Goal: Find specific page/section: Find specific page/section

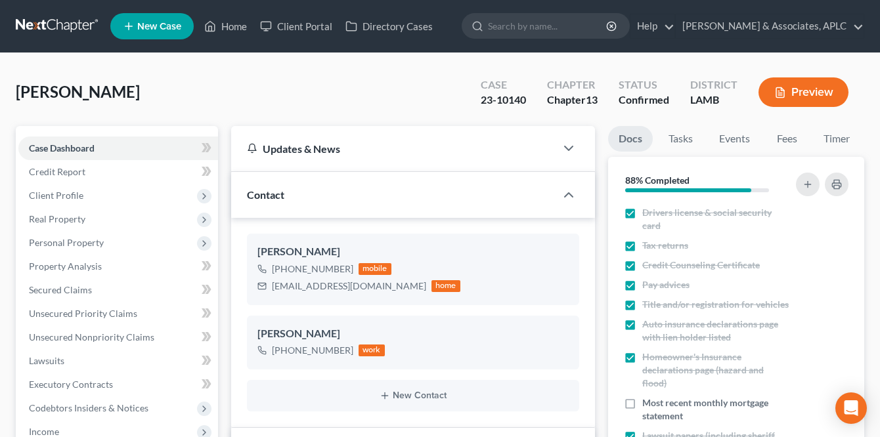
select select "1"
select select "2"
click at [56, 22] on link at bounding box center [58, 26] width 84 height 24
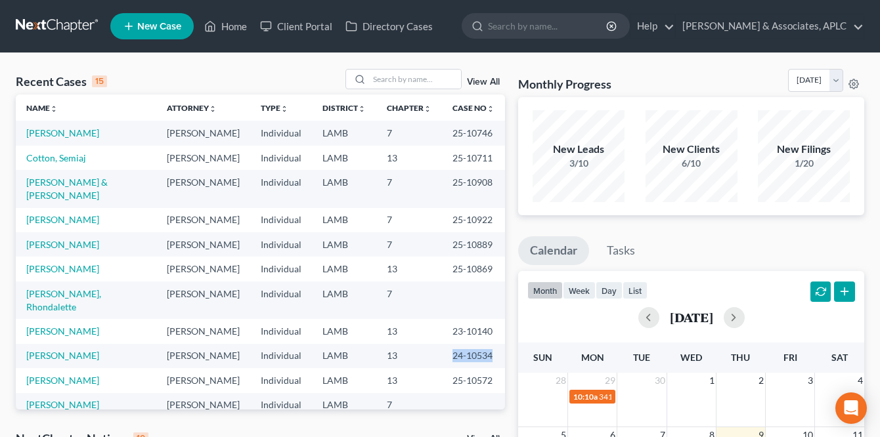
drag, startPoint x: 442, startPoint y: 332, endPoint x: 481, endPoint y: 332, distance: 38.7
click at [481, 344] on td "24-10534" at bounding box center [473, 356] width 63 height 24
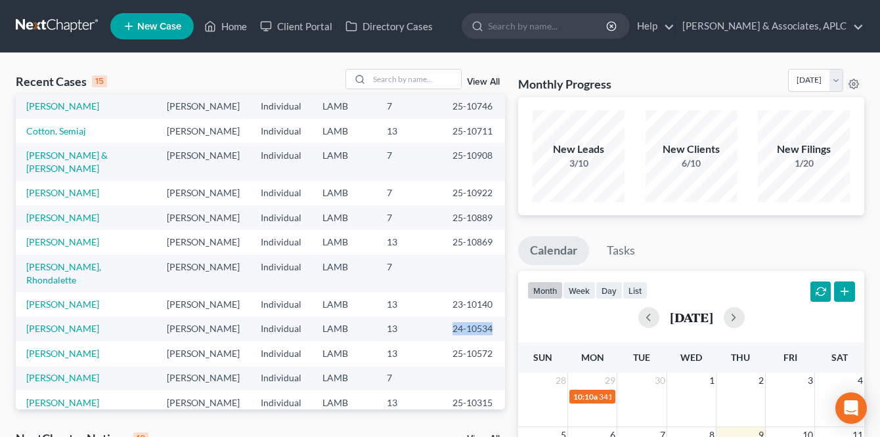
scroll to position [66, 0]
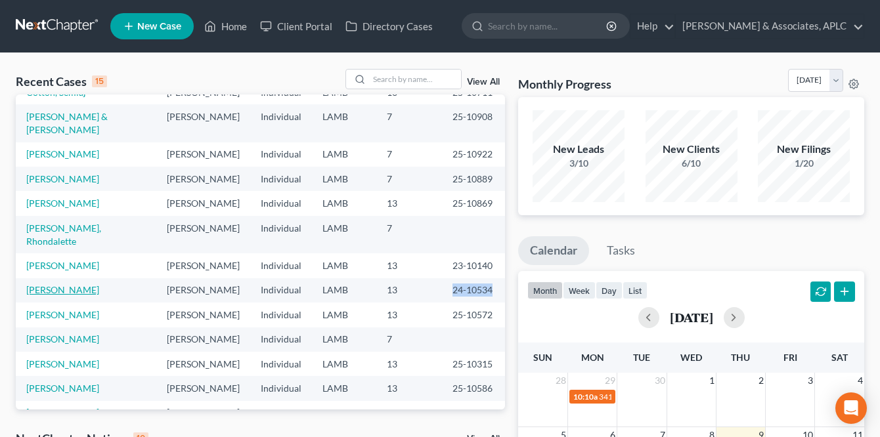
click at [79, 284] on link "[PERSON_NAME]" at bounding box center [62, 289] width 73 height 11
select select "1"
select select "6"
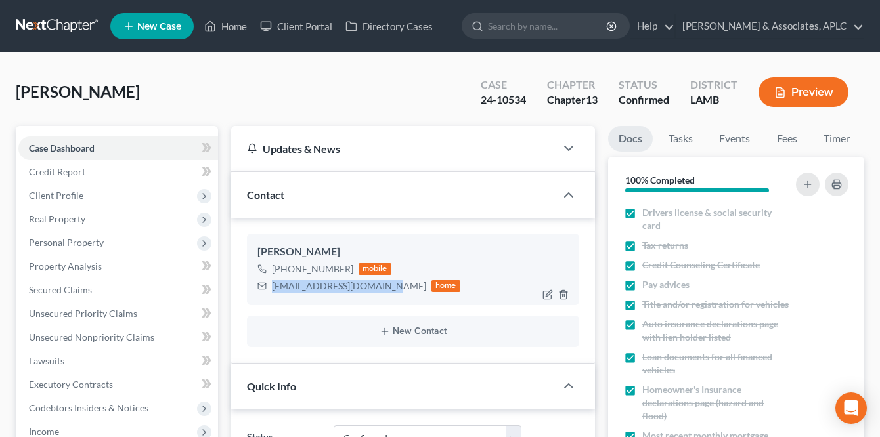
drag, startPoint x: 272, startPoint y: 287, endPoint x: 385, endPoint y: 291, distance: 113.0
click at [387, 291] on div "[EMAIL_ADDRESS][DOMAIN_NAME] home" at bounding box center [358, 286] width 203 height 17
copy div "[EMAIL_ADDRESS][DOMAIN_NAME]"
